Goal: Information Seeking & Learning: Check status

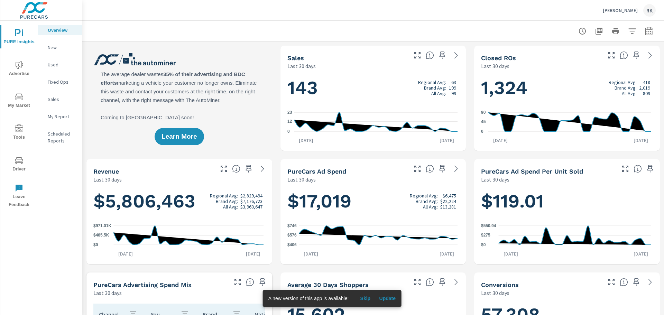
click at [17, 100] on icon "nav menu" at bounding box center [19, 97] width 8 height 8
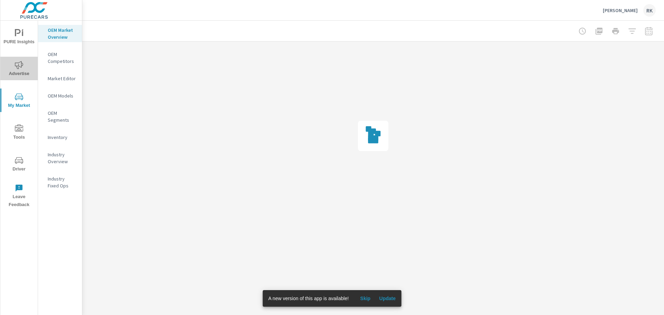
click at [18, 72] on span "Advertise" at bounding box center [18, 69] width 33 height 17
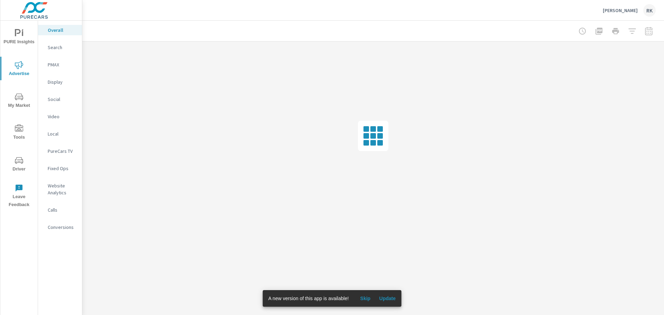
click at [51, 64] on p "PMAX" at bounding box center [62, 64] width 29 height 7
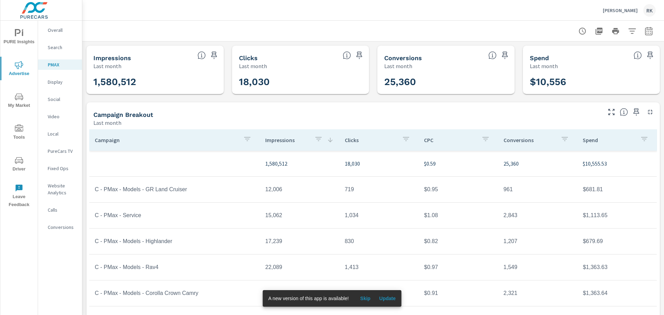
click at [645, 34] on icon "button" at bounding box center [649, 31] width 8 height 8
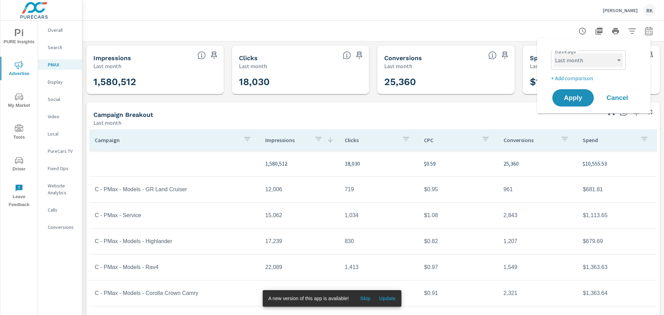
click at [610, 65] on select "Custom [DATE] Last week Last 7 days Last 14 days Last 30 days Last 45 days Last…" at bounding box center [588, 60] width 69 height 14
click at [554, 53] on select "Custom [DATE] Last week Last 7 days Last 14 days Last 30 days Last 45 days Last…" at bounding box center [588, 60] width 69 height 14
select select "custom"
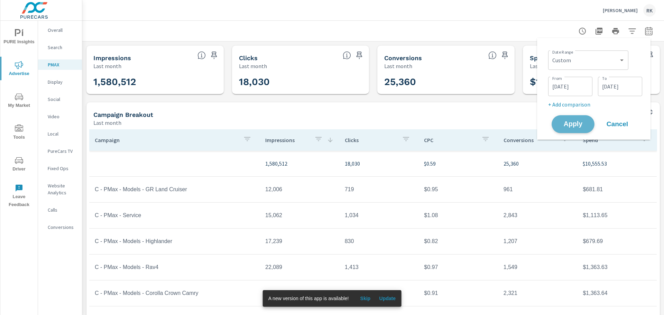
click at [576, 122] on span "Apply" at bounding box center [573, 124] width 28 height 7
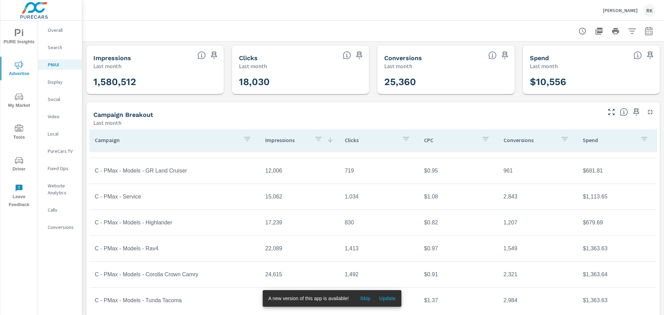
scroll to position [35, 0]
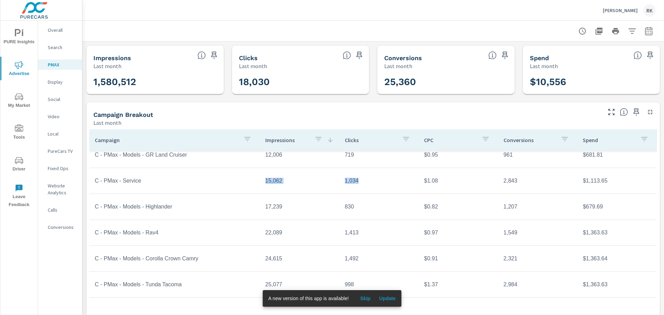
drag, startPoint x: 263, startPoint y: 183, endPoint x: 365, endPoint y: 182, distance: 102.8
click at [365, 182] on tr "C - PMax - Service 15,062 1,034 $1.08 2,843 $1,113.65" at bounding box center [373, 181] width 568 height 26
click at [304, 185] on td "15,062" at bounding box center [300, 180] width 80 height 17
drag, startPoint x: 262, startPoint y: 181, endPoint x: 611, endPoint y: 181, distance: 349.0
click at [611, 181] on tr "C - PMax - Service 15,062 1,034 $1.08 2,843 $1,113.65" at bounding box center [373, 181] width 568 height 26
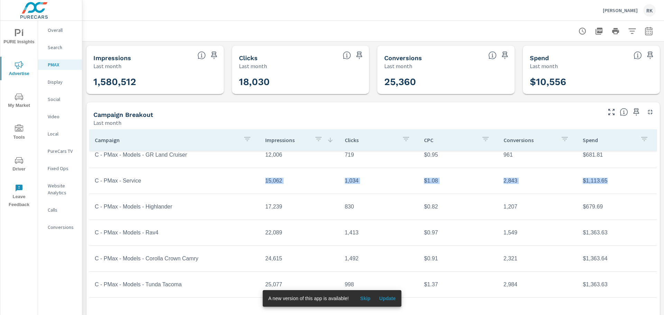
click at [601, 184] on td "$1,113.65" at bounding box center [617, 180] width 80 height 17
drag, startPoint x: 602, startPoint y: 181, endPoint x: 565, endPoint y: 181, distance: 36.7
click at [565, 181] on tr "C - PMax - Service 15,062 1,034 $1.08 2,843 $1,113.65" at bounding box center [373, 181] width 568 height 26
click at [350, 183] on td "1,034" at bounding box center [379, 180] width 80 height 17
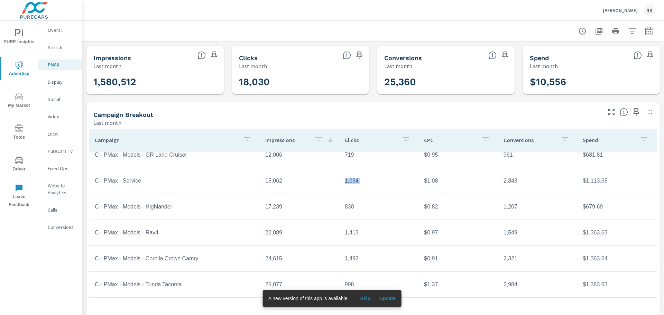
click at [350, 183] on td "1,034" at bounding box center [379, 180] width 80 height 17
click at [271, 182] on td "15,062" at bounding box center [300, 180] width 80 height 17
click at [271, 181] on td "15,062" at bounding box center [300, 180] width 80 height 17
click at [507, 184] on td "2,843" at bounding box center [538, 180] width 80 height 17
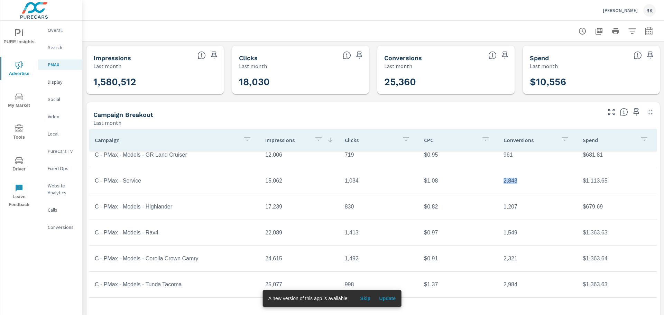
click at [507, 183] on td "2,843" at bounding box center [538, 180] width 80 height 17
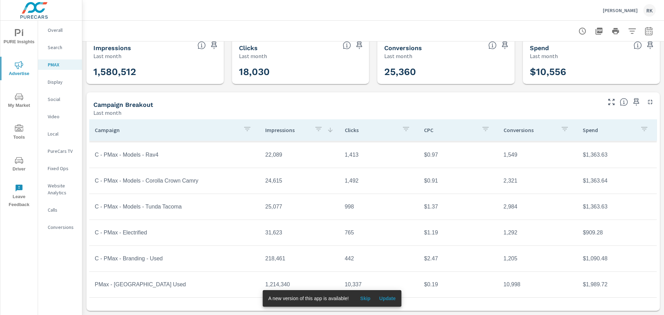
scroll to position [80, 0]
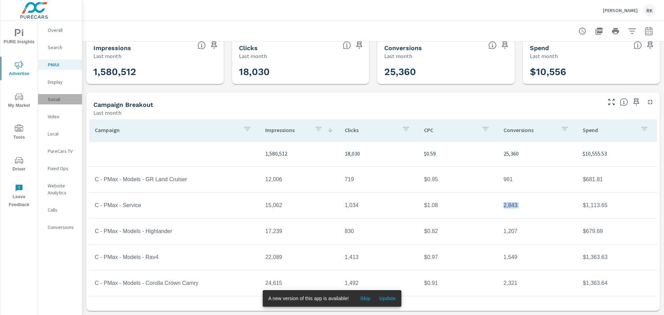
click at [53, 97] on p "Social" at bounding box center [62, 99] width 29 height 7
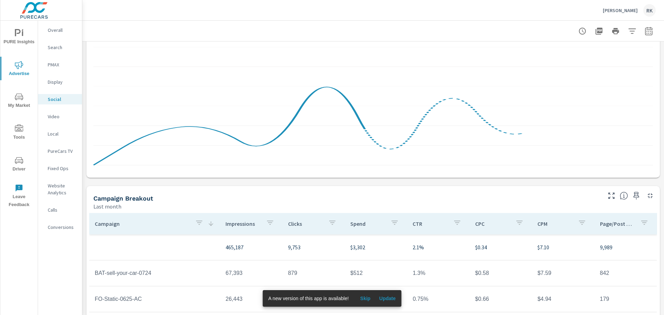
scroll to position [104, 0]
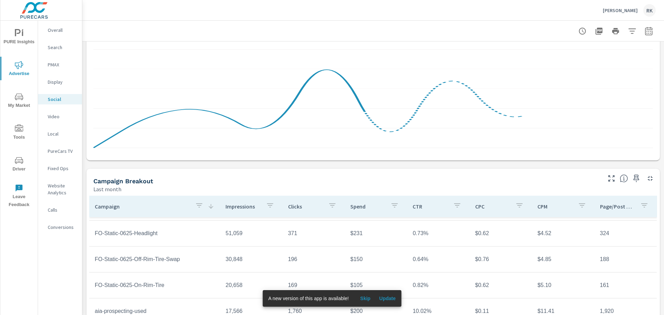
scroll to position [138, 0]
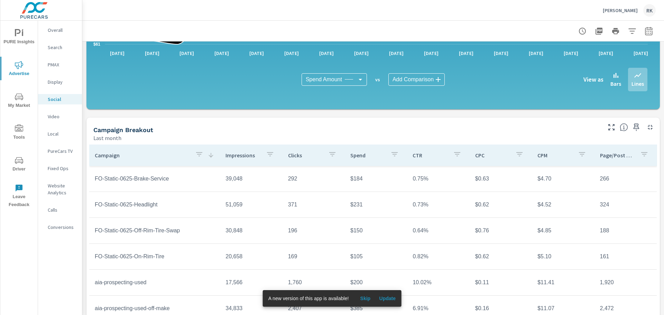
scroll to position [180, 0]
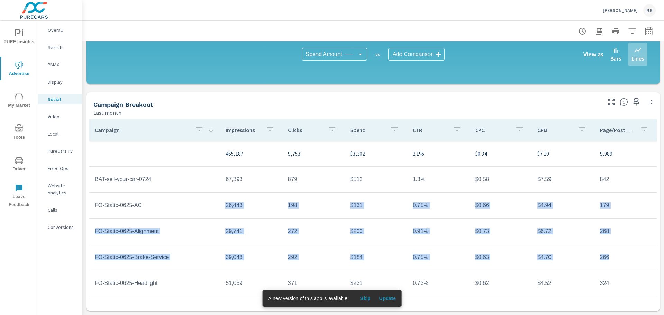
drag, startPoint x: 223, startPoint y: 205, endPoint x: 601, endPoint y: 249, distance: 381.0
click at [539, 239] on td "$6.72" at bounding box center [563, 231] width 62 height 17
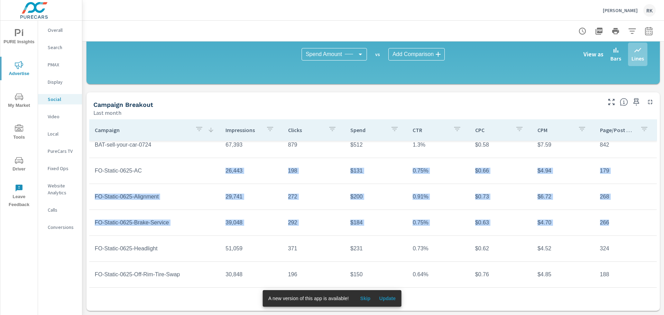
click at [177, 222] on td "FO-Static-0625-Brake-Service" at bounding box center [154, 222] width 131 height 17
click at [154, 229] on td "FO-Static-0625-Brake-Service" at bounding box center [154, 222] width 131 height 17
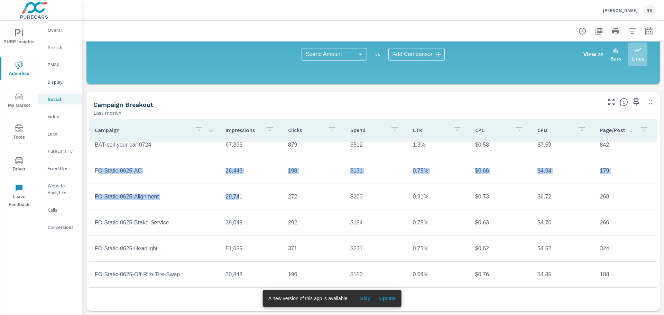
drag, startPoint x: 97, startPoint y: 171, endPoint x: 238, endPoint y: 185, distance: 141.9
click at [238, 185] on tbody "465,187 9,753 $3,302 2.1% $0.34 $7.10 9,989 BAT-sell-your-car-0724 67,393 879 $…" at bounding box center [373, 287] width 568 height 363
click at [238, 185] on tr "FO-Static-0625-Alignment 29,741 272 $200 0.91% $0.73 $6.72 268" at bounding box center [373, 197] width 568 height 26
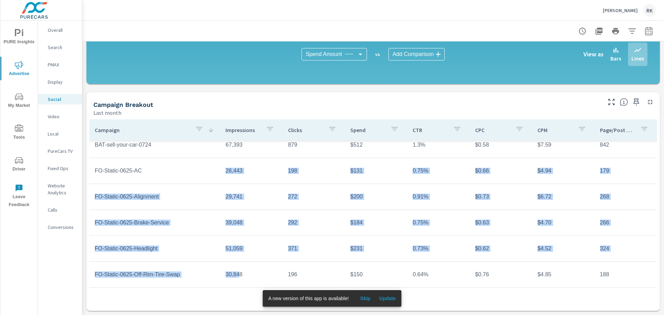
drag, startPoint x: 230, startPoint y: 172, endPoint x: 232, endPoint y: 280, distance: 108.0
click at [235, 276] on tbody "465,187 9,753 $3,302 2.1% $0.34 $7.10 9,989 BAT-sell-your-car-0724 67,393 879 $…" at bounding box center [373, 287] width 568 height 363
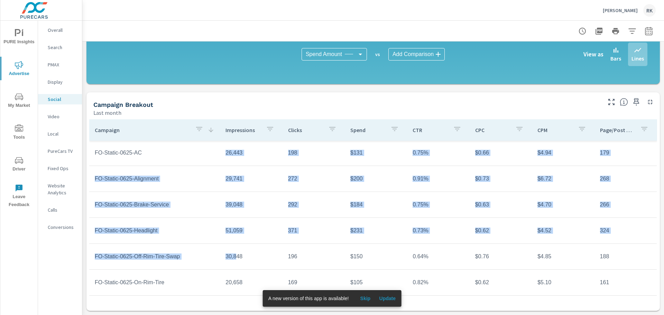
scroll to position [69, 0]
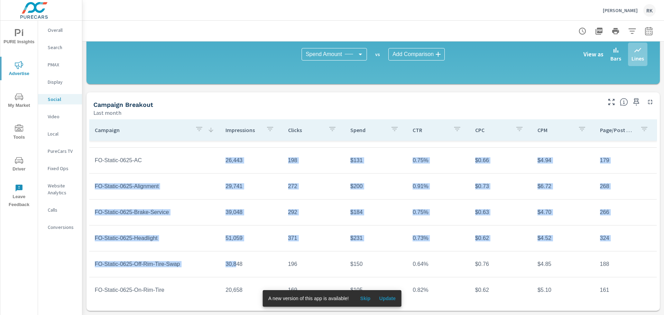
scroll to position [35, 0]
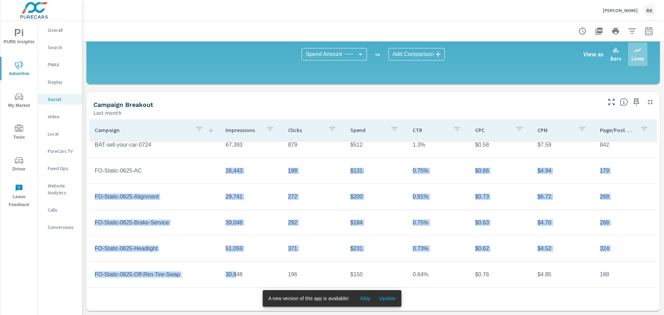
click at [258, 240] on td "51,059" at bounding box center [251, 248] width 62 height 17
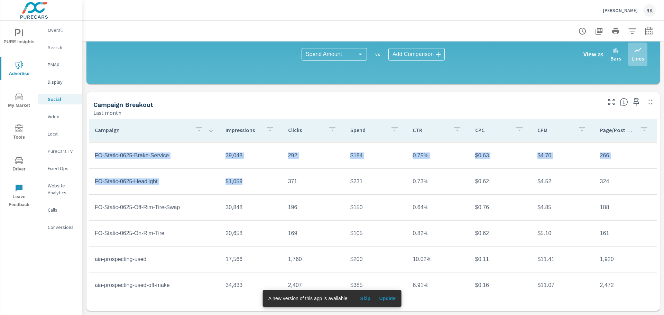
scroll to position [104, 0]
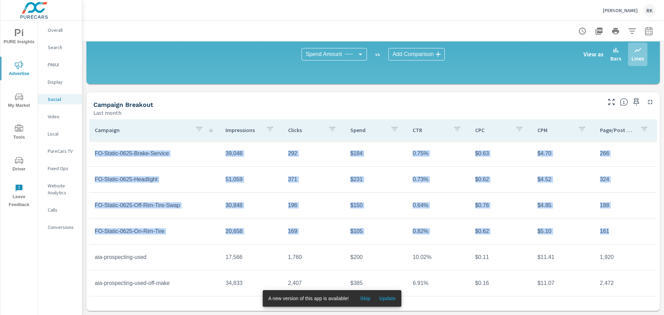
drag, startPoint x: 95, startPoint y: 171, endPoint x: 615, endPoint y: 231, distance: 523.1
click at [615, 231] on tbody "465,187 9,753 $3,302 2.1% $0.34 $7.10 9,989 BAT-sell-your-car-0724 67,393 879 $…" at bounding box center [373, 218] width 568 height 363
click at [631, 8] on p "[PERSON_NAME]" at bounding box center [620, 10] width 35 height 6
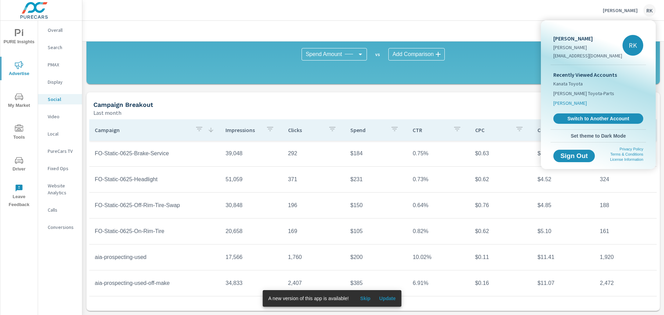
click at [585, 104] on span "[PERSON_NAME]" at bounding box center [570, 103] width 34 height 7
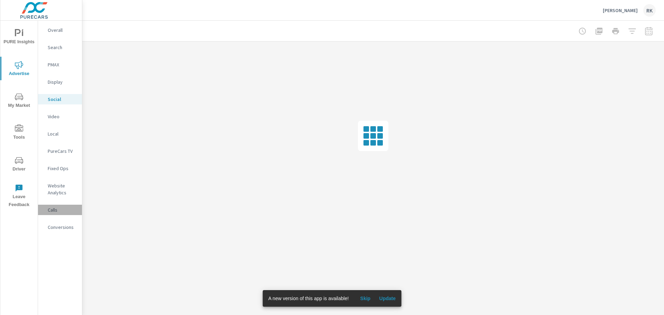
click at [53, 213] on div "Calls" at bounding box center [60, 210] width 44 height 10
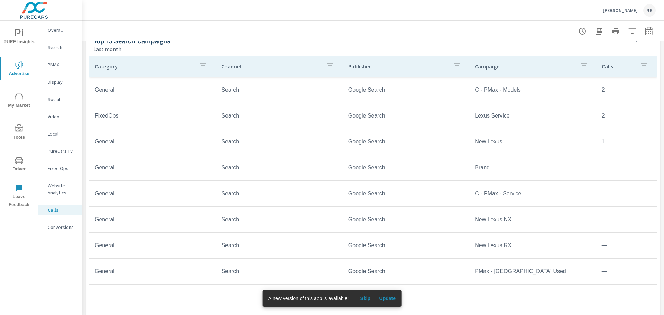
scroll to position [407, 0]
